Goal: Task Accomplishment & Management: Complete application form

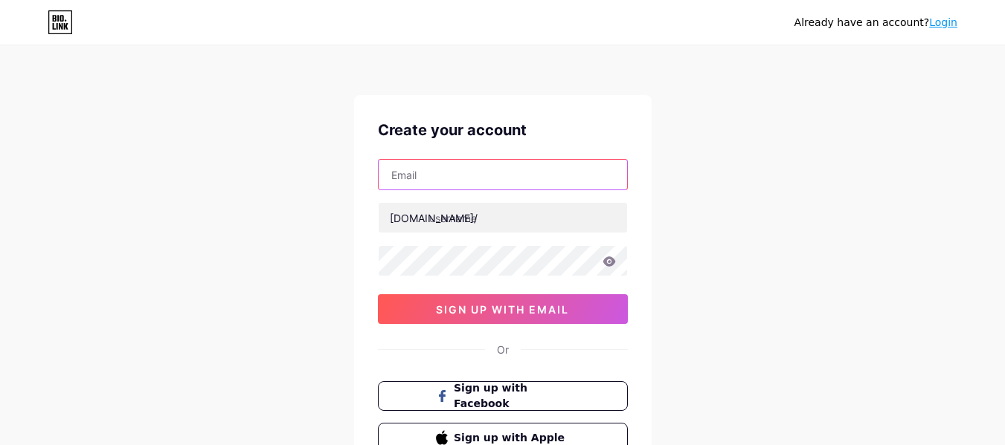
click at [437, 187] on input "text" at bounding box center [502, 175] width 248 height 30
paste input "[EMAIL_ADDRESS][DOMAIN_NAME]"
type input "[EMAIL_ADDRESS][DOMAIN_NAME]"
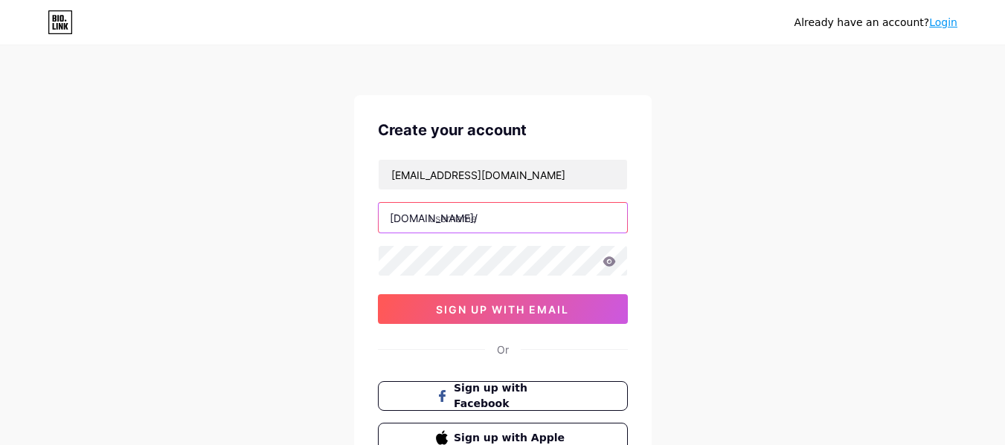
click at [482, 219] on input "text" at bounding box center [502, 218] width 248 height 30
paste input "danielrichards"
type input "danielrichards"
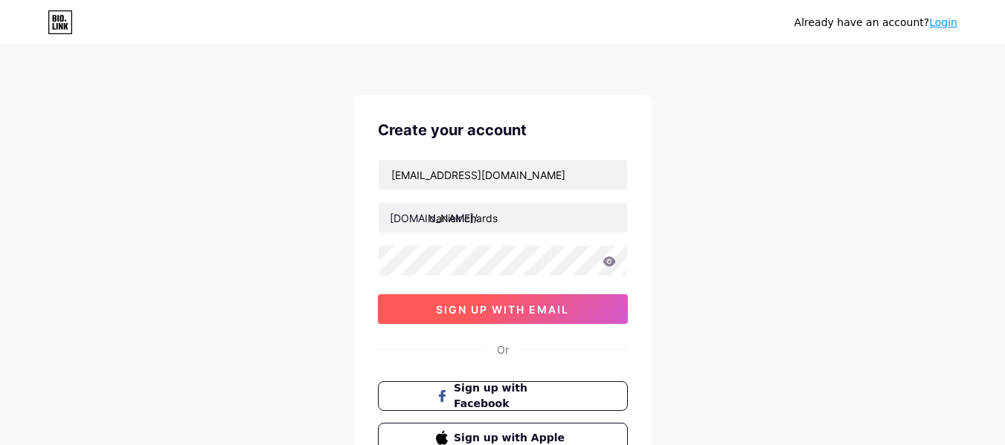
click at [465, 301] on button "sign up with email" at bounding box center [503, 309] width 250 height 30
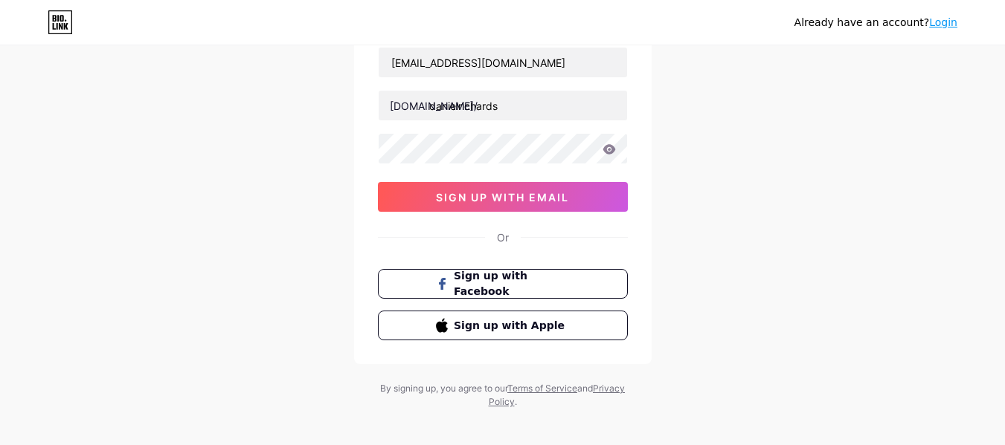
scroll to position [123, 0]
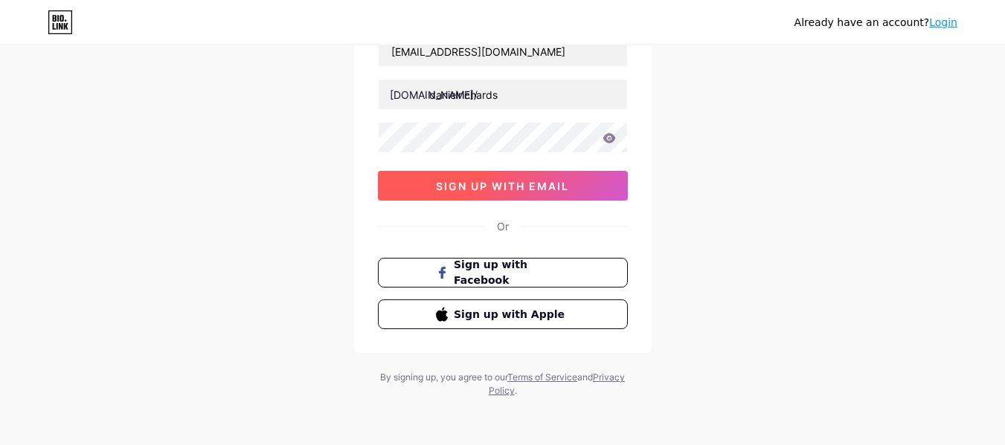
click at [521, 190] on span "sign up with email" at bounding box center [502, 186] width 133 height 13
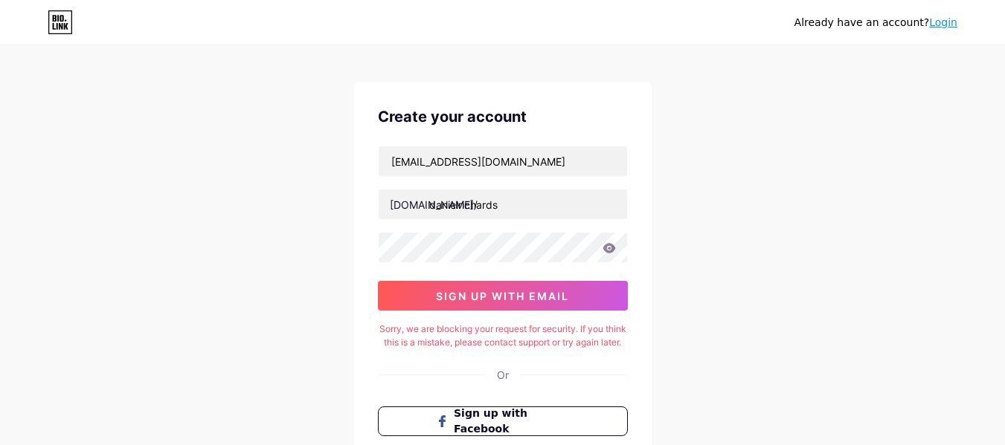
scroll to position [0, 0]
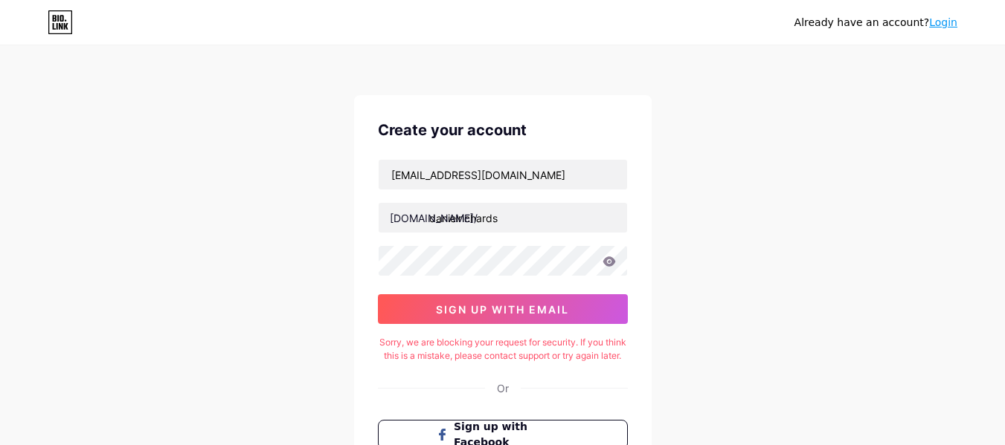
click at [961, 25] on div "Already have an account? Login" at bounding box center [502, 22] width 1005 height 24
click at [949, 25] on link "Login" at bounding box center [943, 22] width 28 height 12
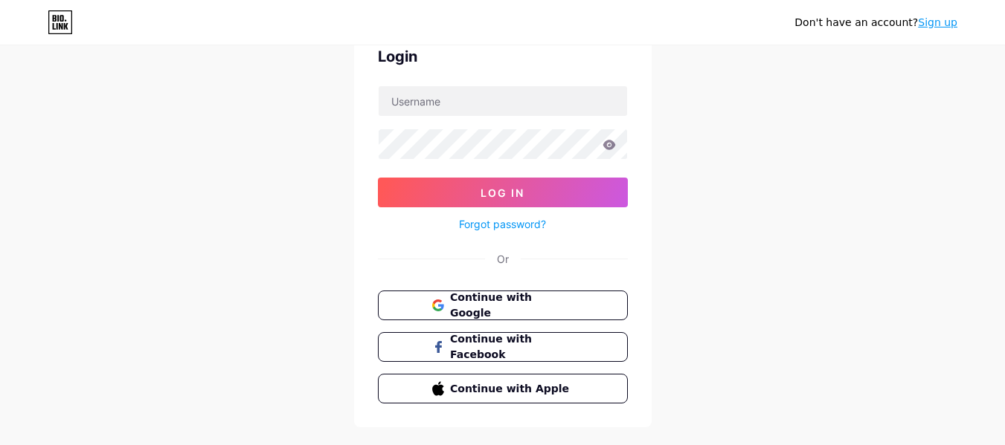
scroll to position [74, 0]
click at [515, 313] on button "Continue with Google" at bounding box center [503, 305] width 254 height 30
click at [515, 300] on span "Continue with Google" at bounding box center [511, 305] width 124 height 32
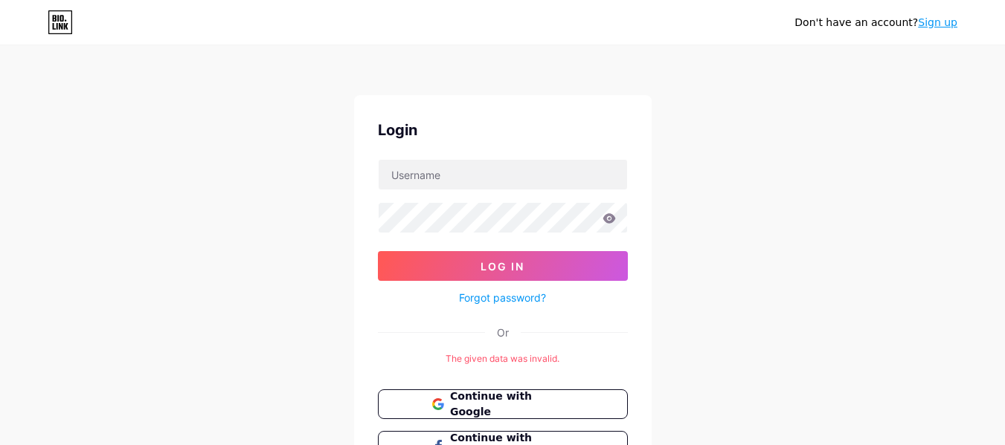
click at [937, 24] on link "Sign up" at bounding box center [937, 22] width 39 height 12
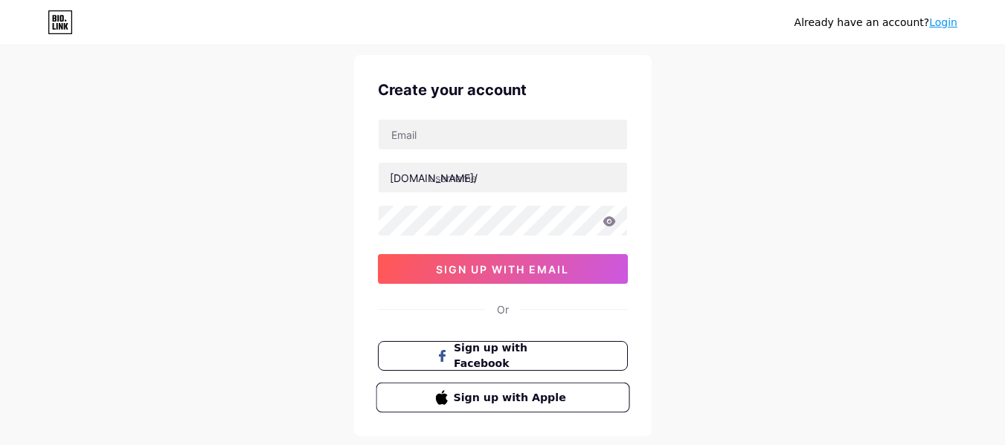
scroll to position [74, 0]
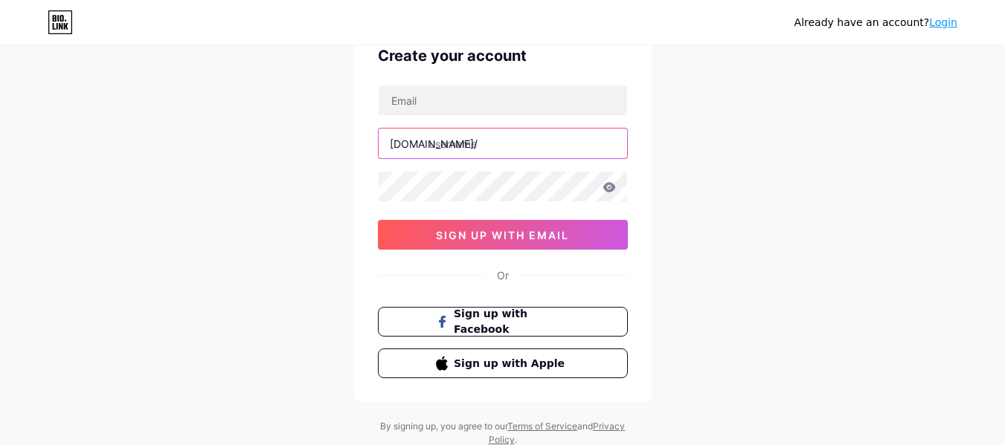
click at [457, 134] on input "text" at bounding box center [502, 144] width 248 height 30
paste input "danielrichards"
type input "danielrichard"
click at [220, 156] on div "Already have an account? Login Create your account [DOMAIN_NAME]/ danielrichard…" at bounding box center [502, 210] width 1005 height 569
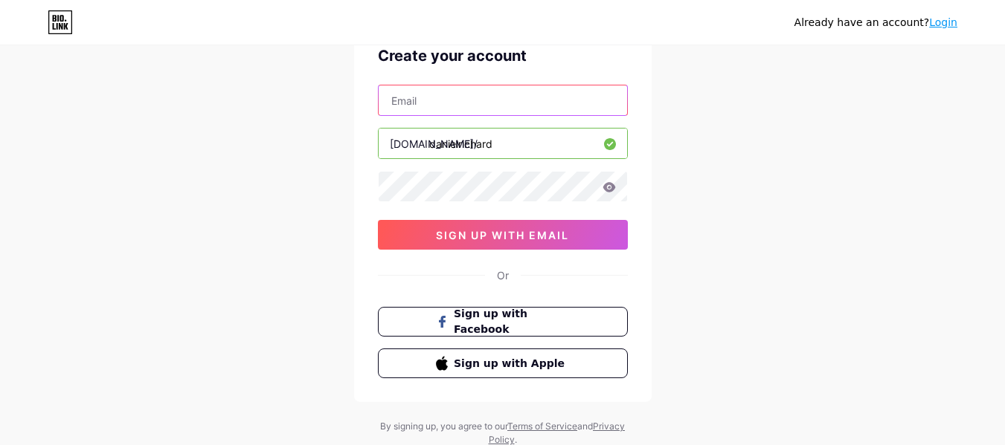
click at [413, 108] on input "text" at bounding box center [502, 101] width 248 height 30
paste input "[EMAIL_ADDRESS][DOMAIN_NAME]"
type input "[EMAIL_ADDRESS][DOMAIN_NAME]"
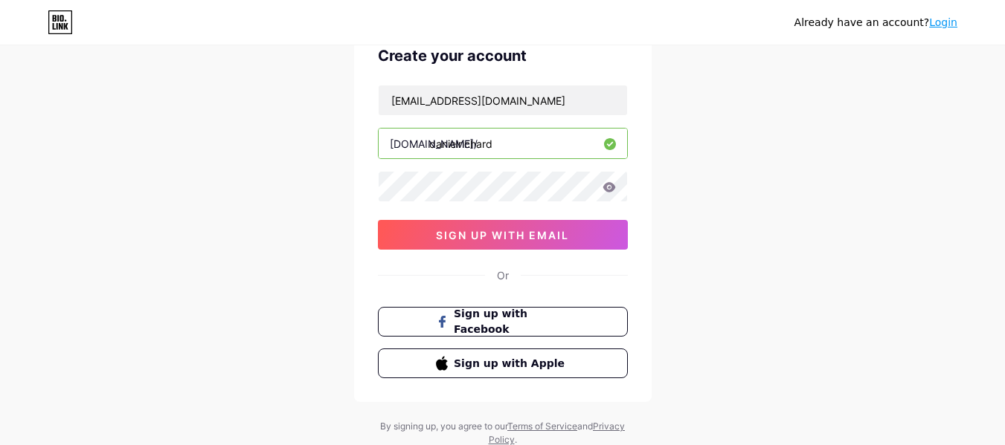
click at [273, 177] on div "Already have an account? Login Create your account [EMAIL_ADDRESS][DOMAIN_NAME]…" at bounding box center [502, 210] width 1005 height 569
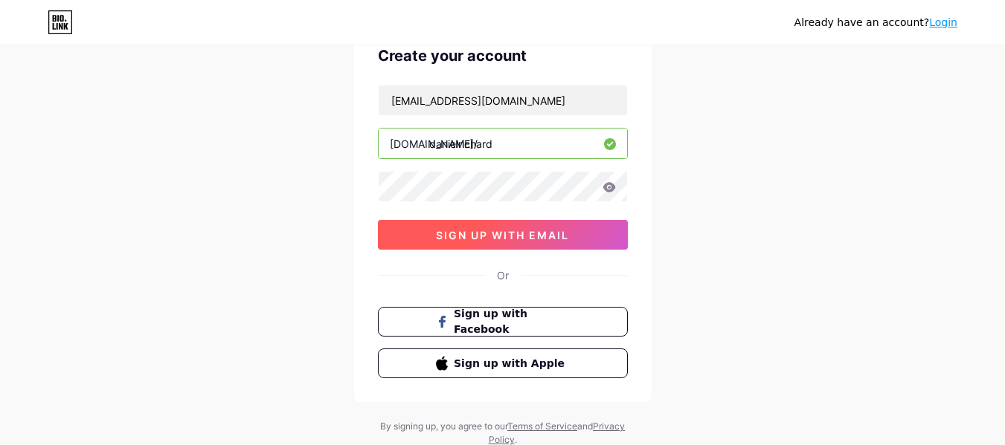
click at [434, 242] on button "sign up with email" at bounding box center [503, 235] width 250 height 30
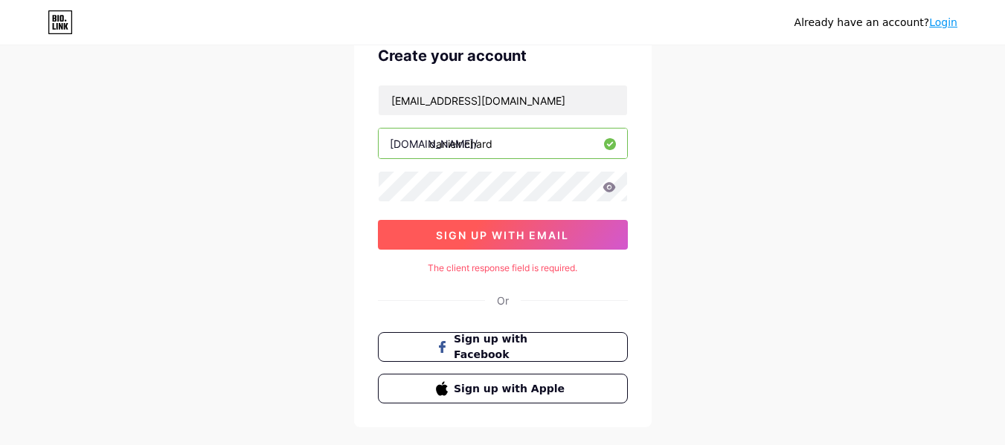
click at [429, 242] on button "sign up with email" at bounding box center [503, 235] width 250 height 30
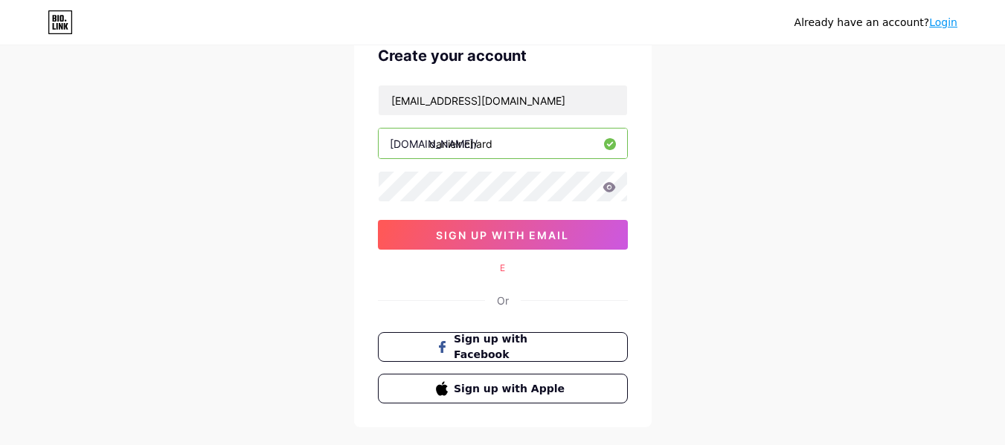
click at [935, 28] on link "Login" at bounding box center [943, 22] width 28 height 12
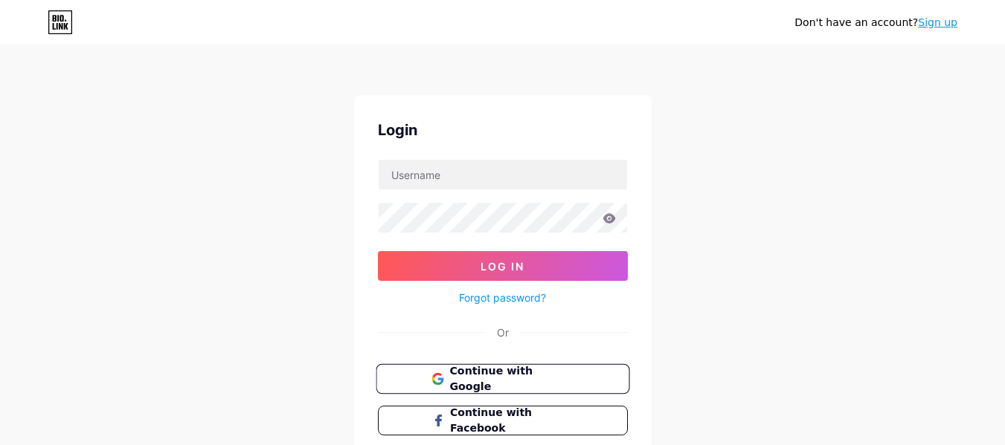
click at [451, 365] on button "Continue with Google" at bounding box center [503, 379] width 254 height 30
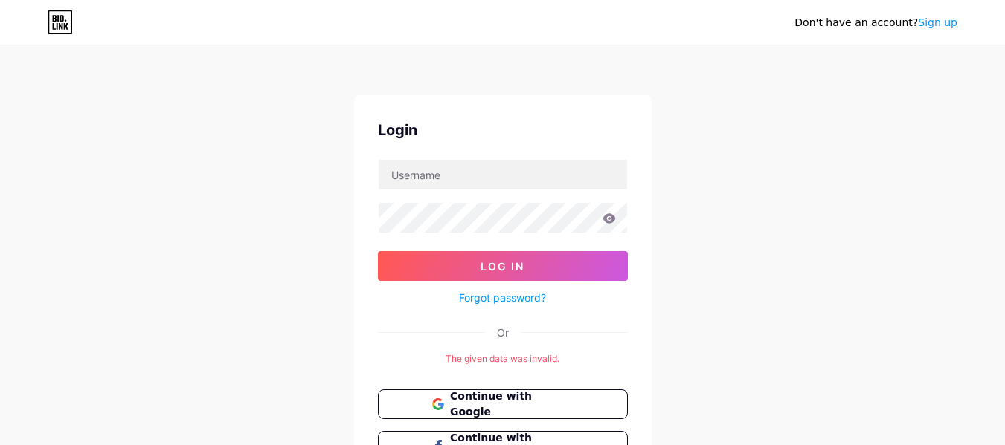
click at [926, 25] on link "Sign up" at bounding box center [937, 22] width 39 height 12
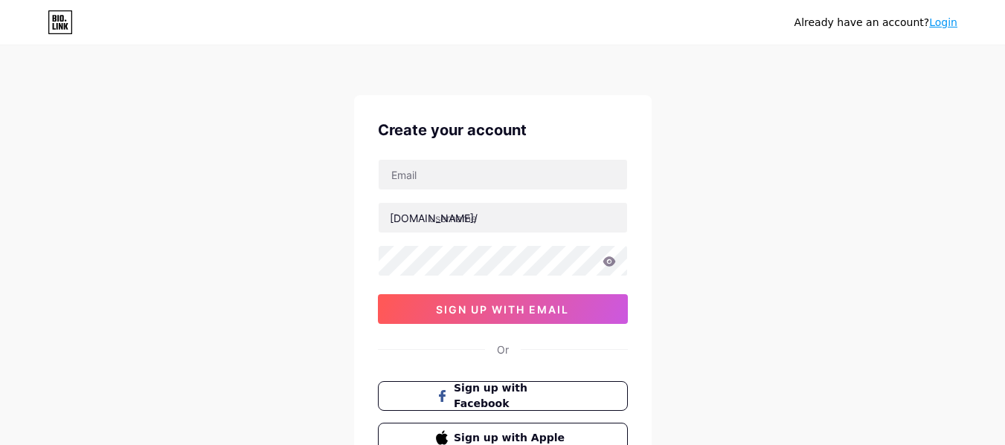
drag, startPoint x: 926, startPoint y: 25, endPoint x: 915, endPoint y: 138, distance: 112.8
click at [918, 134] on div "Already have an account? Login Create your account bio.link/ sign up with email…" at bounding box center [502, 284] width 1005 height 569
click at [944, 19] on link "Login" at bounding box center [943, 22] width 28 height 12
